Goal: Task Accomplishment & Management: Manage account settings

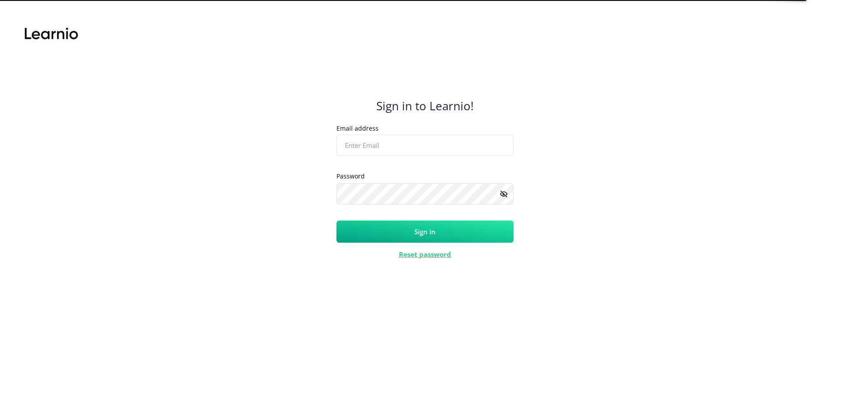
click at [362, 146] on input "Email address" at bounding box center [424, 145] width 177 height 21
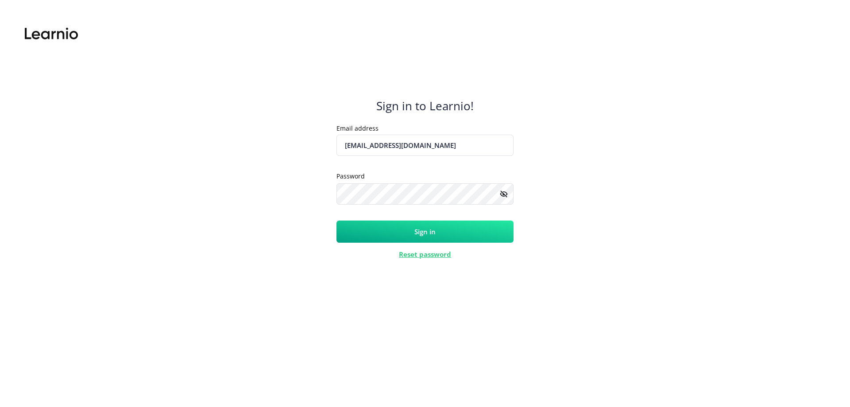
type input "[EMAIL_ADDRESS][DOMAIN_NAME]"
click at [336, 220] on button "Sign in" at bounding box center [424, 231] width 177 height 22
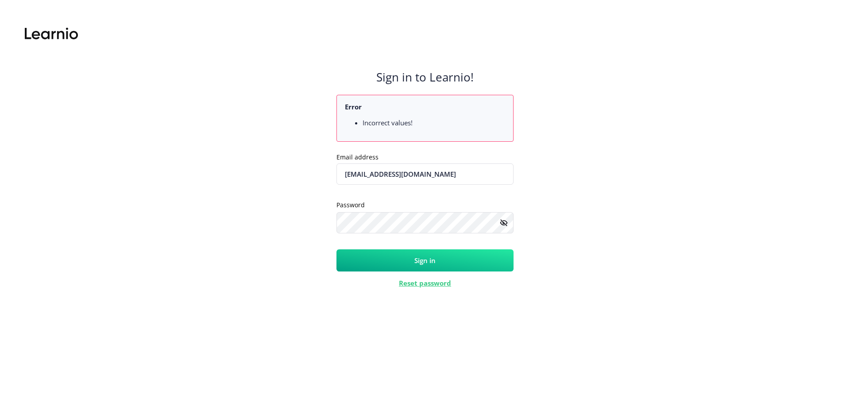
click at [506, 223] on rect at bounding box center [503, 222] width 9 height 9
click at [477, 262] on button "Sign in" at bounding box center [424, 260] width 177 height 22
click at [336, 249] on button "Sign in" at bounding box center [424, 260] width 177 height 22
click at [418, 280] on link "Reset password" at bounding box center [425, 282] width 52 height 9
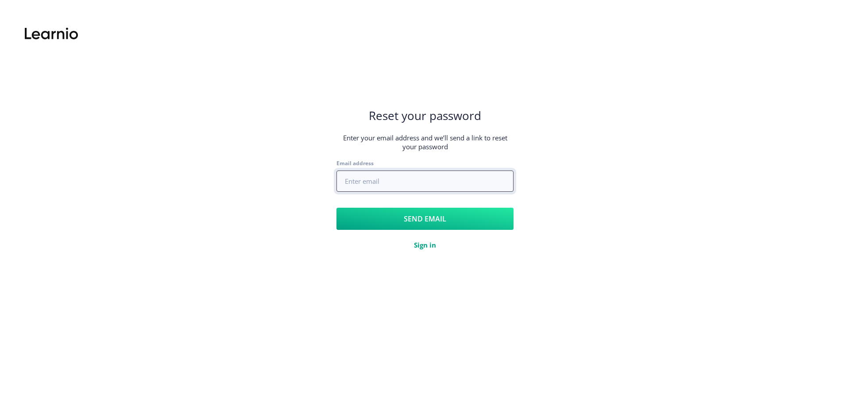
click at [372, 185] on input "Email address" at bounding box center [424, 180] width 177 height 21
type input "[EMAIL_ADDRESS][DOMAIN_NAME]"
click at [403, 223] on button "Send email" at bounding box center [424, 219] width 177 height 22
click at [421, 244] on link "Sign in" at bounding box center [425, 244] width 22 height 9
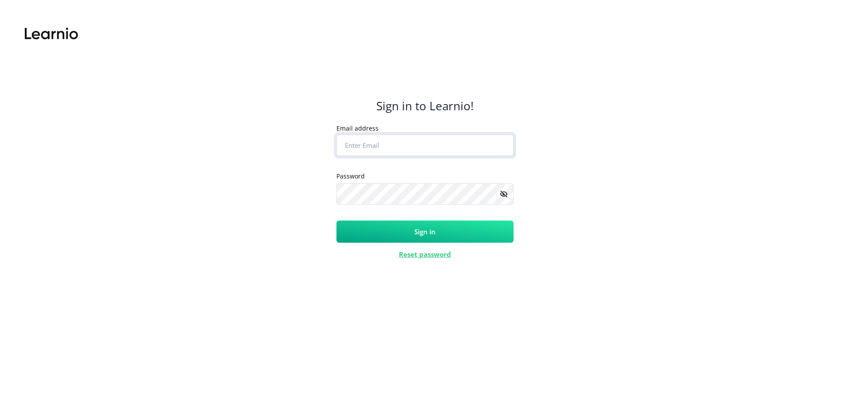
click at [440, 140] on input "Email address" at bounding box center [424, 145] width 177 height 21
type input "[EMAIL_ADDRESS][DOMAIN_NAME]"
click at [336, 220] on button "Sign in" at bounding box center [424, 231] width 177 height 22
click at [385, 146] on input "Email address" at bounding box center [424, 145] width 177 height 21
type input "[EMAIL_ADDRESS][DOMAIN_NAME]"
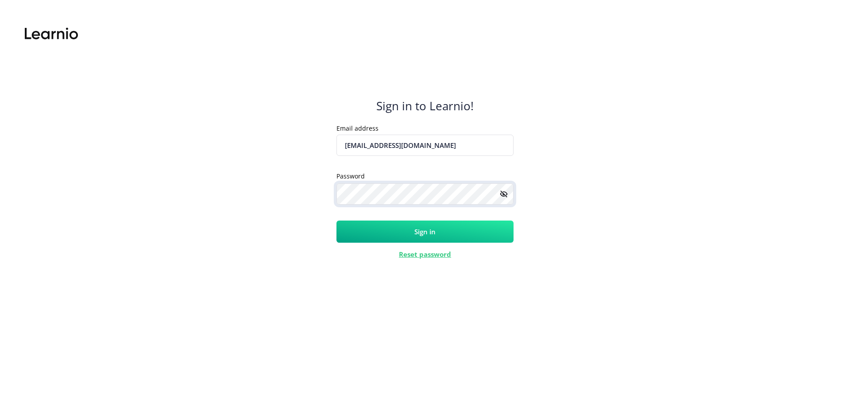
click at [336, 220] on button "Sign in" at bounding box center [424, 231] width 177 height 22
click at [380, 143] on input "Email address" at bounding box center [424, 145] width 177 height 21
type input "[EMAIL_ADDRESS][DOMAIN_NAME]"
click at [336, 220] on button "Sign in" at bounding box center [424, 231] width 177 height 22
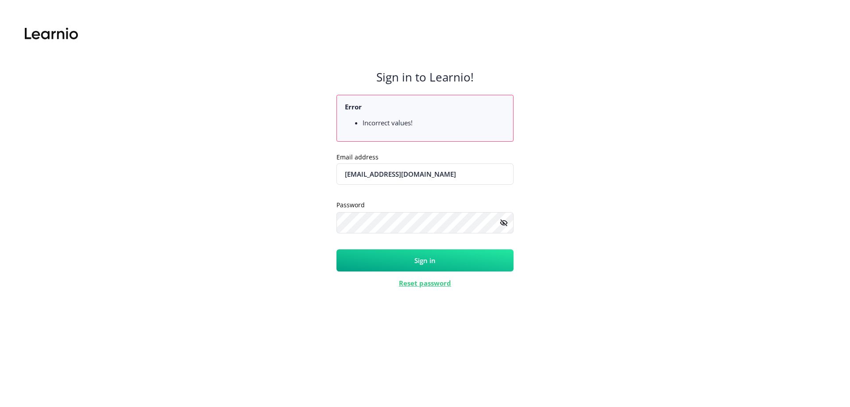
click at [503, 223] on rect at bounding box center [503, 222] width 9 height 9
click at [427, 259] on button "Sign in" at bounding box center [424, 260] width 177 height 22
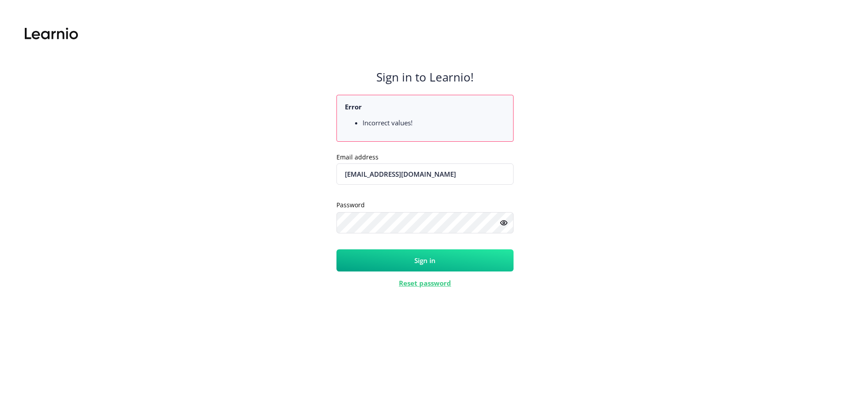
click at [378, 260] on button "Sign in" at bounding box center [424, 260] width 177 height 22
click at [369, 256] on button "Sign in" at bounding box center [424, 260] width 177 height 22
click at [372, 260] on button "Sign in" at bounding box center [424, 260] width 177 height 22
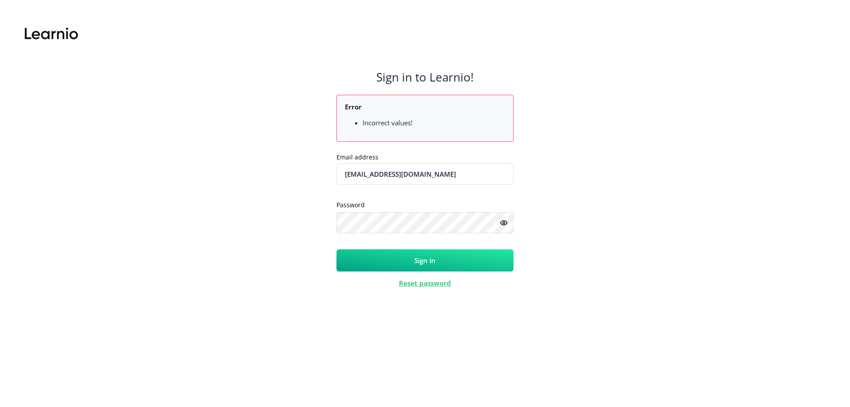
click at [372, 260] on button "Sign in" at bounding box center [424, 260] width 177 height 22
click at [640, 233] on div "Sign in to Learnio! Error Incorrect values! Email address kenokeric51@gmail.com…" at bounding box center [425, 211] width 818 height 391
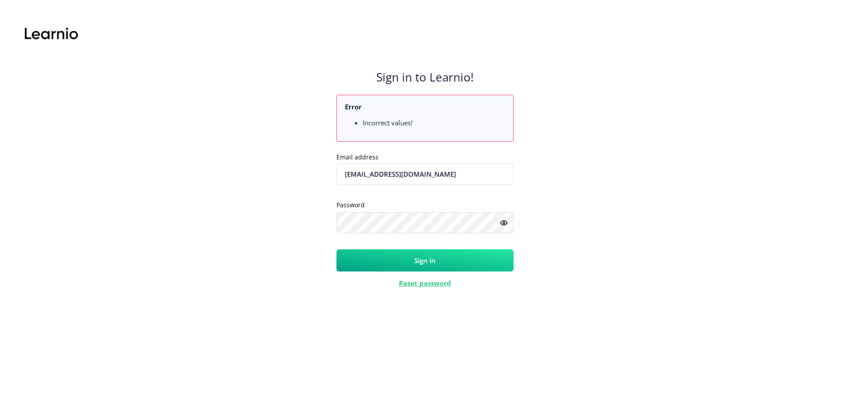
click at [485, 258] on button "Sign in" at bounding box center [424, 260] width 177 height 22
click at [430, 260] on button "Sign in" at bounding box center [424, 260] width 177 height 22
